Goal: Check status: Check status

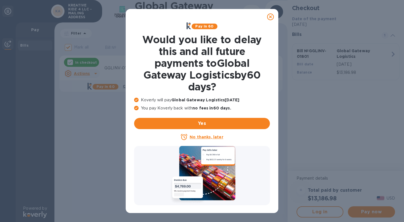
click at [271, 17] on icon at bounding box center [270, 16] width 7 height 7
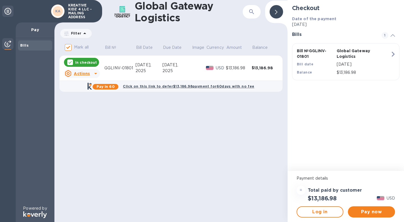
click at [82, 74] on u "Actions" at bounding box center [82, 73] width 16 height 4
click at [86, 94] on b "Open bill" at bounding box center [89, 96] width 19 height 4
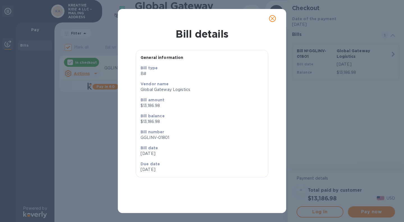
click at [274, 16] on icon "close" at bounding box center [273, 19] width 6 height 6
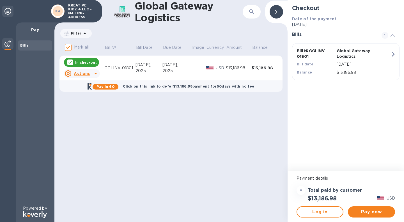
click at [119, 71] on td "GGLINV-01801" at bounding box center [119, 68] width 31 height 25
click at [92, 62] on p "In checkout" at bounding box center [86, 62] width 22 height 5
checkbox input "false"
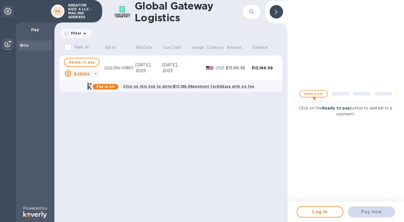
click at [114, 65] on div "GGLINV-01801" at bounding box center [119, 68] width 31 height 6
click at [113, 68] on div "GGLINV-01801" at bounding box center [119, 68] width 31 height 6
